Goal: Find specific page/section: Find specific page/section

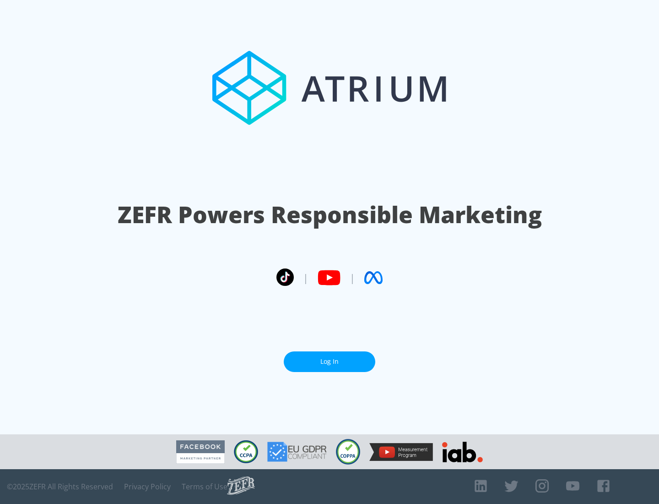
click at [330, 361] on link "Log In" at bounding box center [330, 361] width 92 height 21
